Goal: Find specific page/section: Find specific page/section

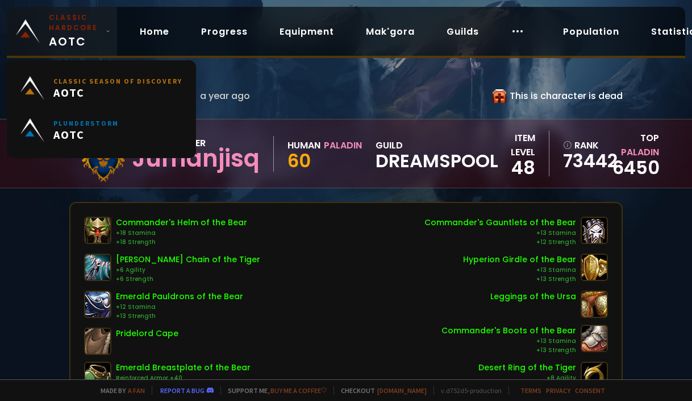
click at [77, 38] on span "Classic Hardcore AOTC" at bounding box center [75, 32] width 52 height 38
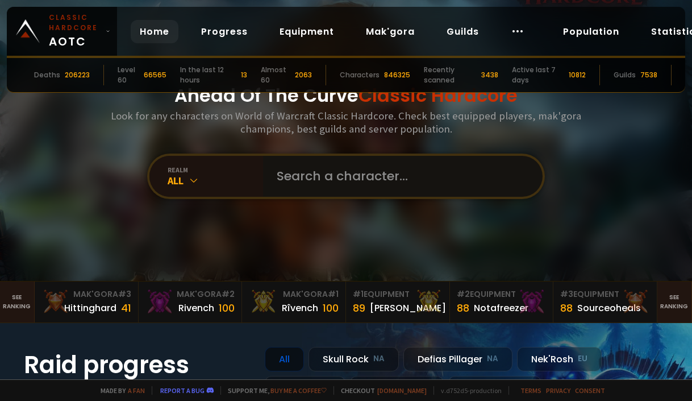
click at [301, 171] on input "text" at bounding box center [399, 176] width 259 height 41
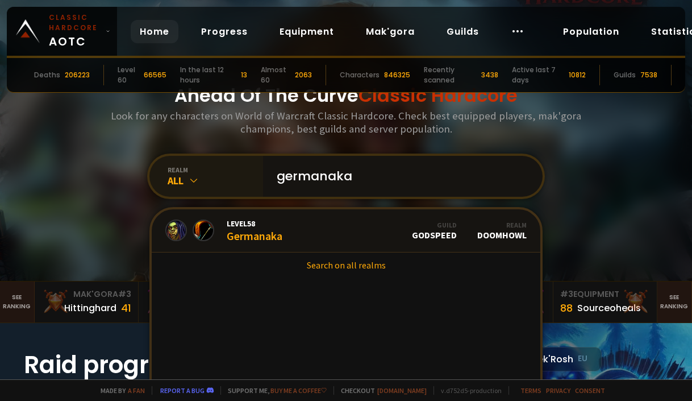
drag, startPoint x: 241, startPoint y: 175, endPoint x: 208, endPoint y: 172, distance: 33.1
click at [208, 172] on div "realm All germanaka Level 58 Germanaka Guild godspeed Realm Doomhowl Search on …" at bounding box center [346, 175] width 398 height 45
type input "zikox"
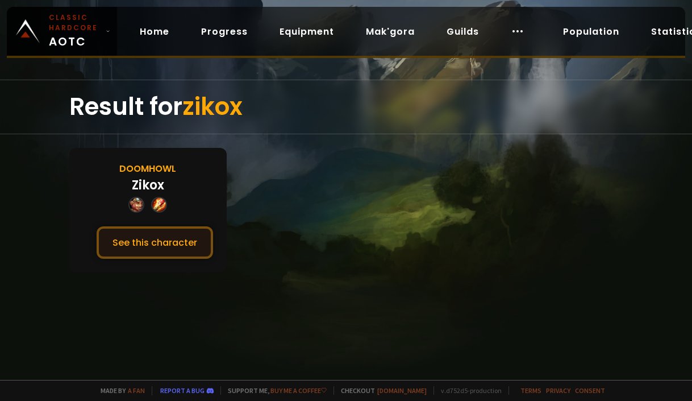
click at [167, 238] on button "See this character" at bounding box center [155, 242] width 117 height 32
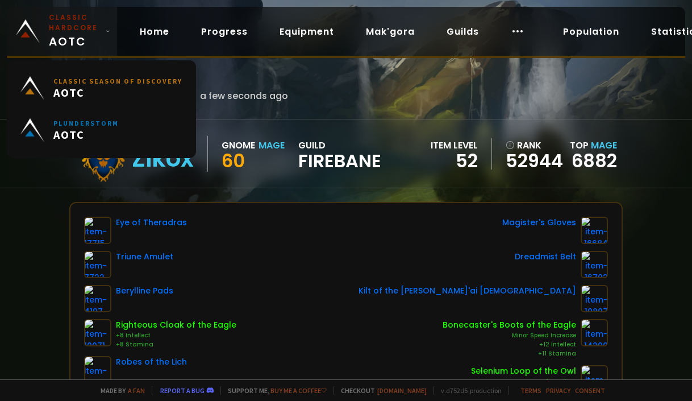
click at [93, 39] on span "Classic Hardcore AOTC" at bounding box center [75, 32] width 52 height 38
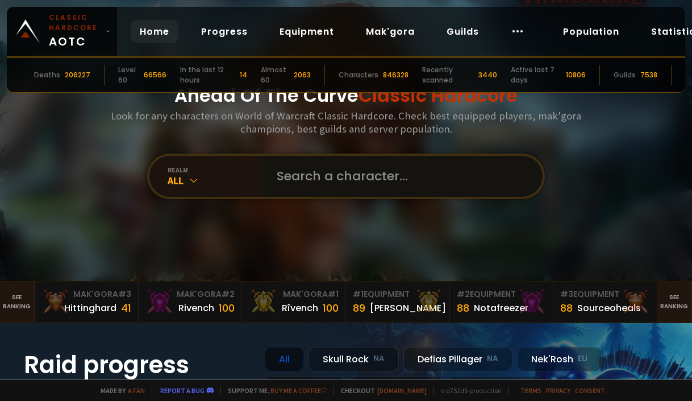
click at [309, 185] on input "text" at bounding box center [399, 176] width 259 height 41
type input "alibinhunter"
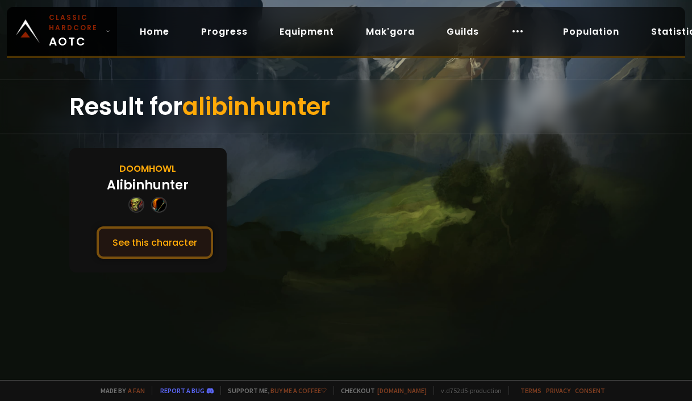
click at [180, 242] on button "See this character" at bounding box center [155, 242] width 117 height 32
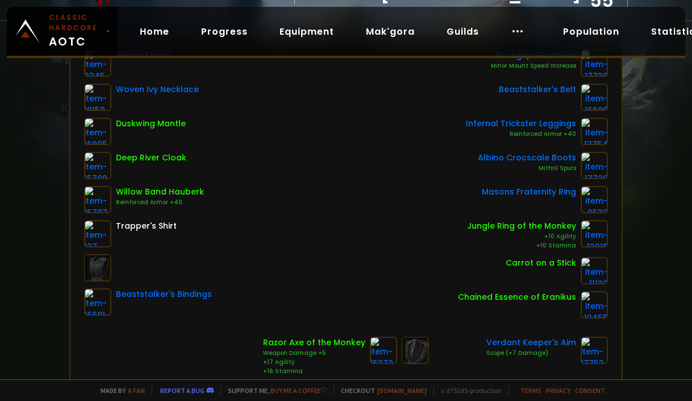
scroll to position [171, 0]
